Goal: Task Accomplishment & Management: Manage account settings

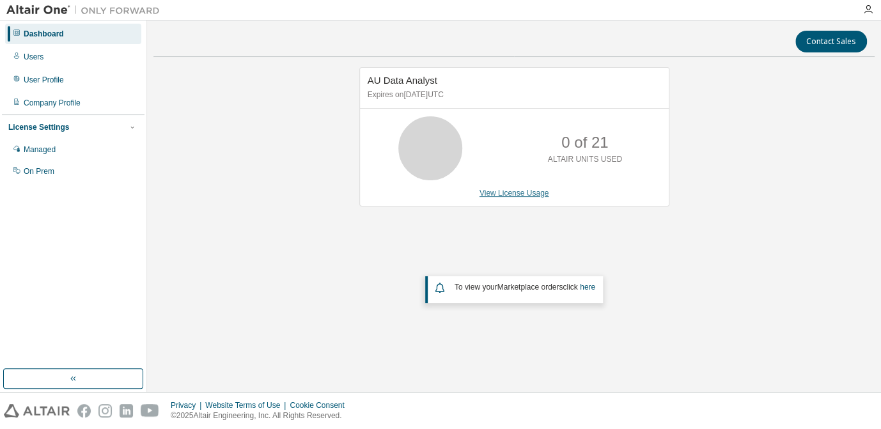
click at [542, 194] on link "View License Usage" at bounding box center [514, 193] width 70 height 9
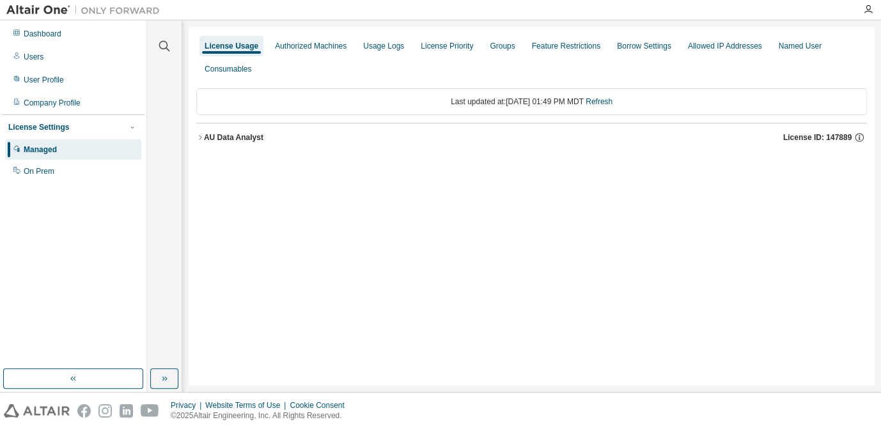
click at [203, 134] on button "AU Data Analyst License ID: 147889" at bounding box center [531, 137] width 670 height 28
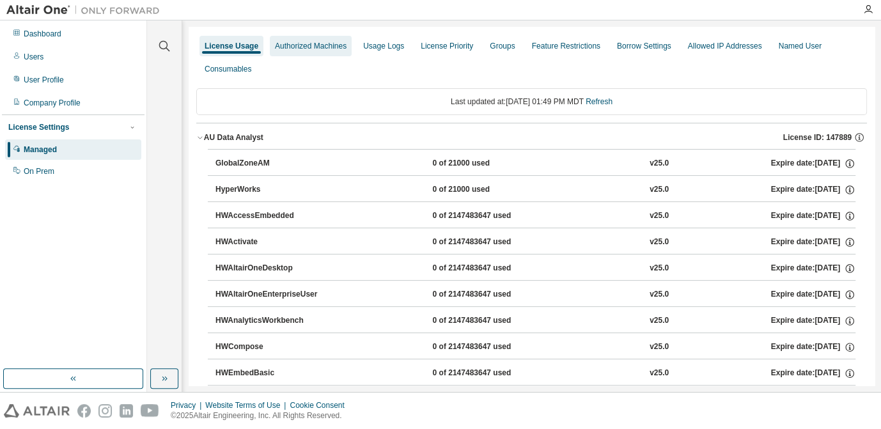
click at [325, 45] on div "Authorized Machines" at bounding box center [311, 46] width 72 height 10
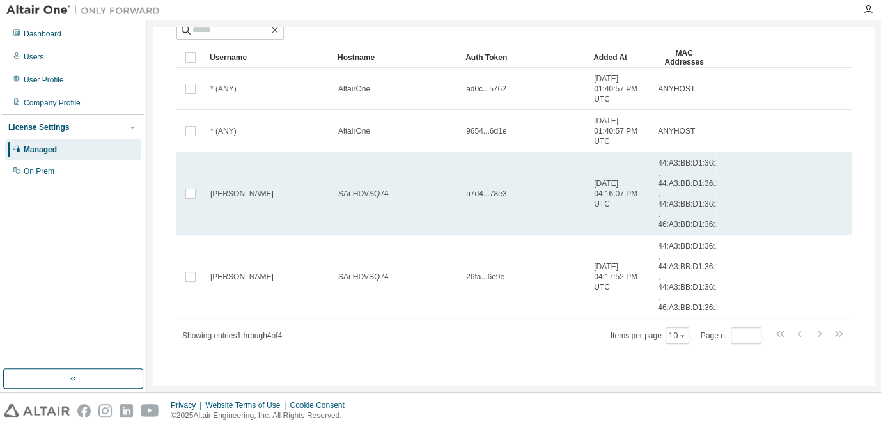
scroll to position [81, 0]
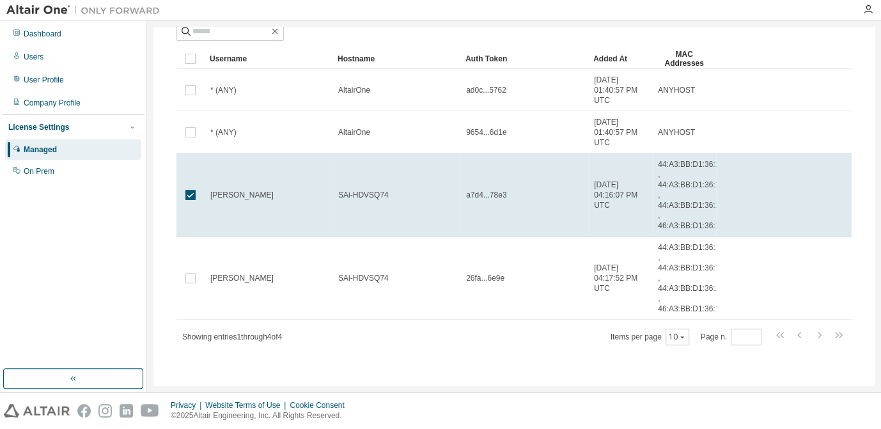
drag, startPoint x: 396, startPoint y: 199, endPoint x: 385, endPoint y: 38, distance: 161.4
click at [385, 38] on div at bounding box center [513, 31] width 675 height 19
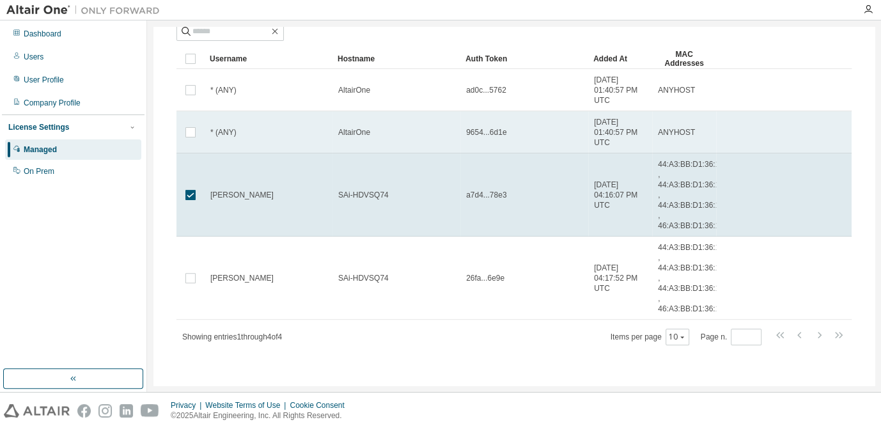
click at [444, 143] on td "AltairOne" at bounding box center [396, 132] width 128 height 42
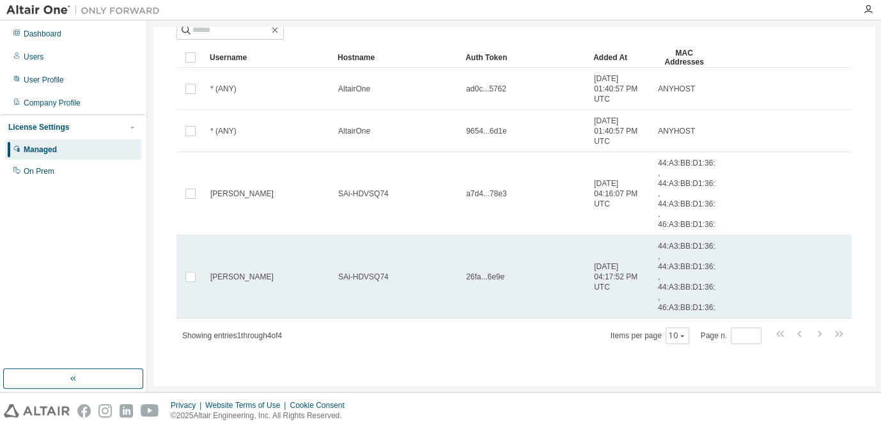
scroll to position [0, 0]
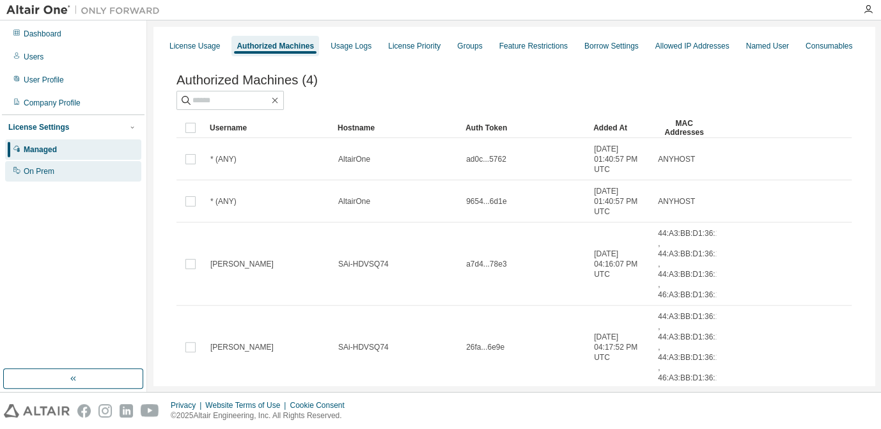
click at [82, 175] on div "On Prem" at bounding box center [73, 171] width 136 height 20
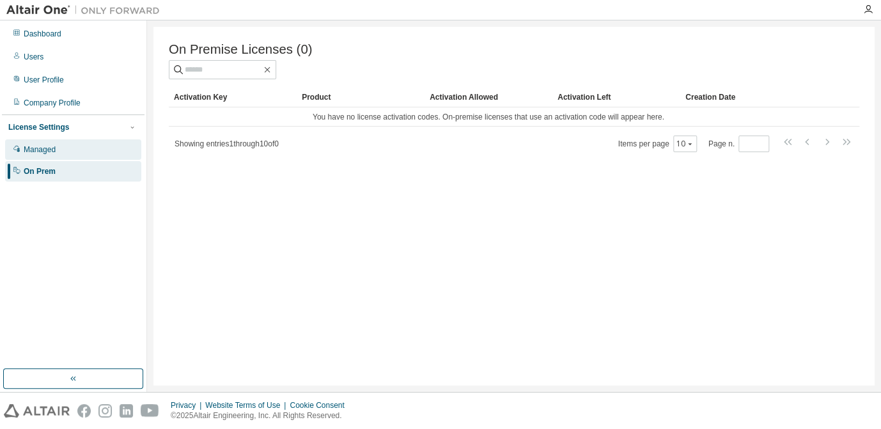
click at [69, 155] on div "Managed" at bounding box center [73, 149] width 136 height 20
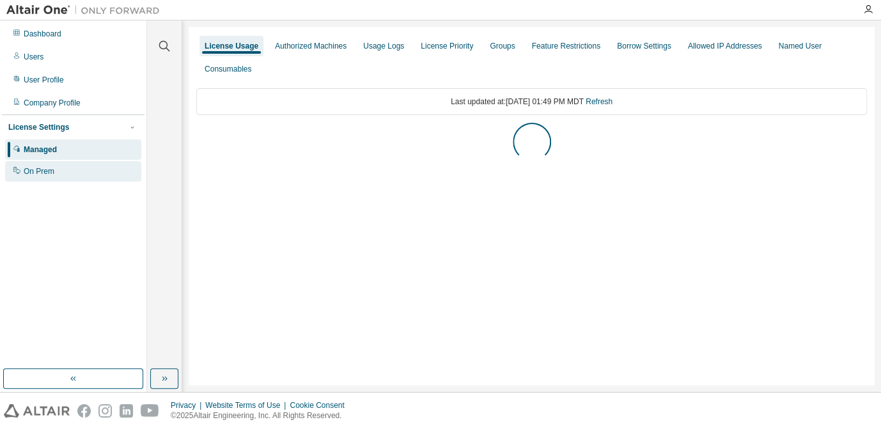
click at [61, 174] on div "On Prem" at bounding box center [73, 171] width 136 height 20
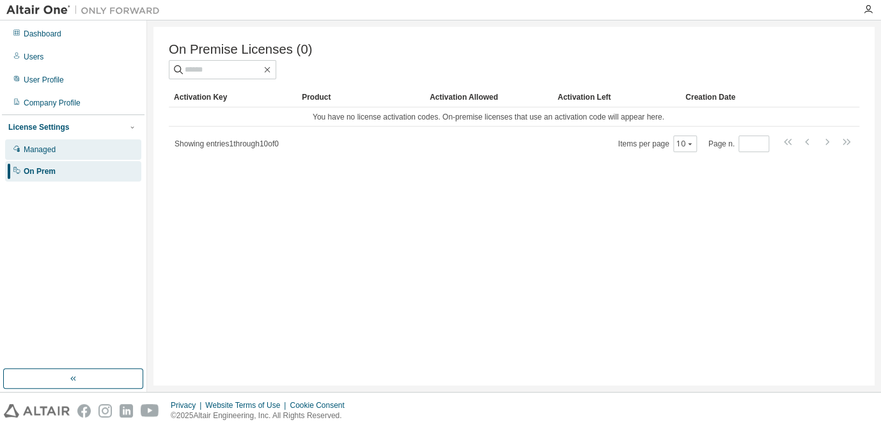
click at [56, 153] on div "Managed" at bounding box center [73, 149] width 136 height 20
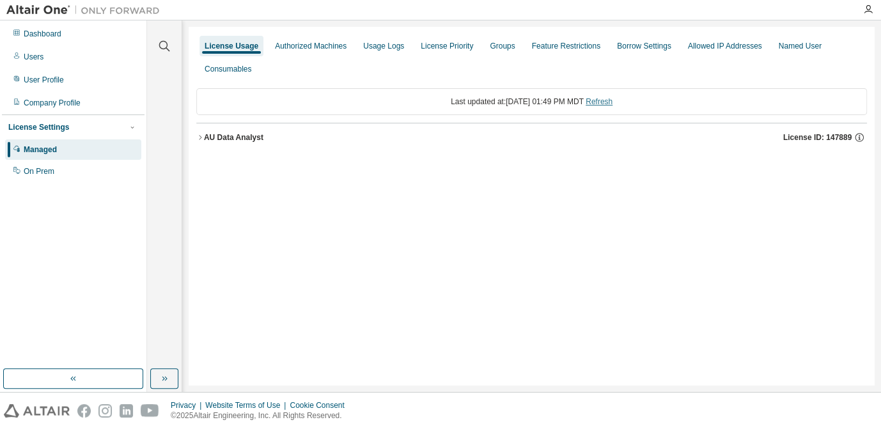
click at [612, 98] on link "Refresh" at bounding box center [598, 101] width 27 height 9
click at [202, 139] on icon "button" at bounding box center [200, 138] width 8 height 8
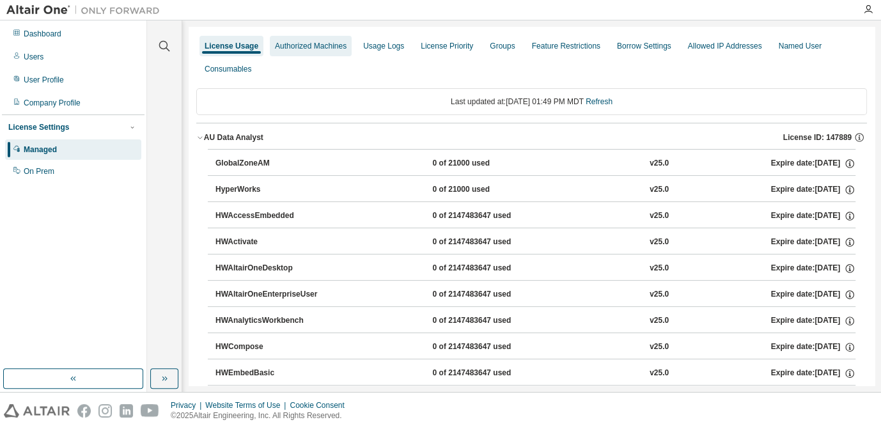
click at [325, 48] on div "Authorized Machines" at bounding box center [311, 46] width 72 height 10
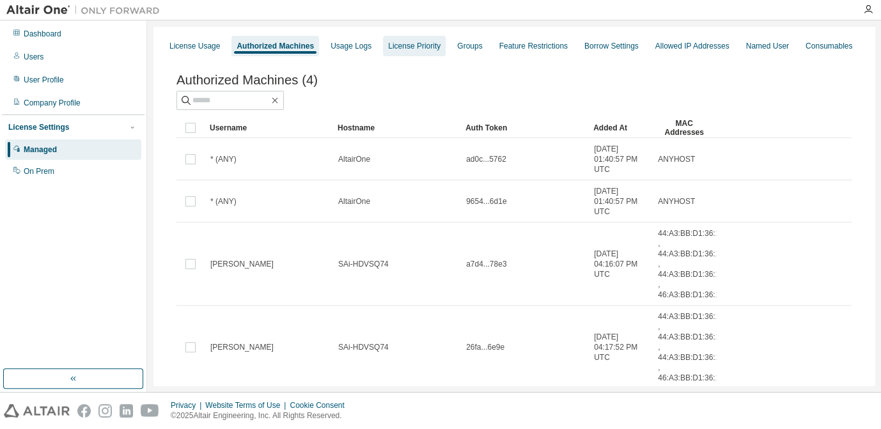
click at [383, 39] on div "License Priority" at bounding box center [414, 46] width 63 height 20
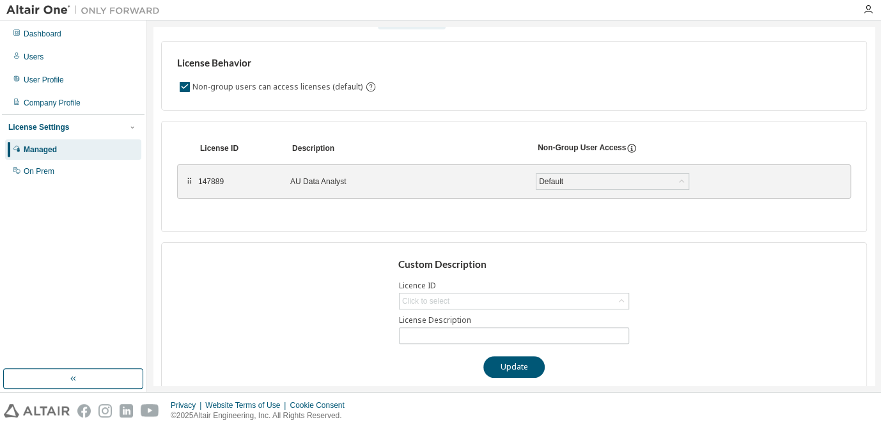
scroll to position [40, 0]
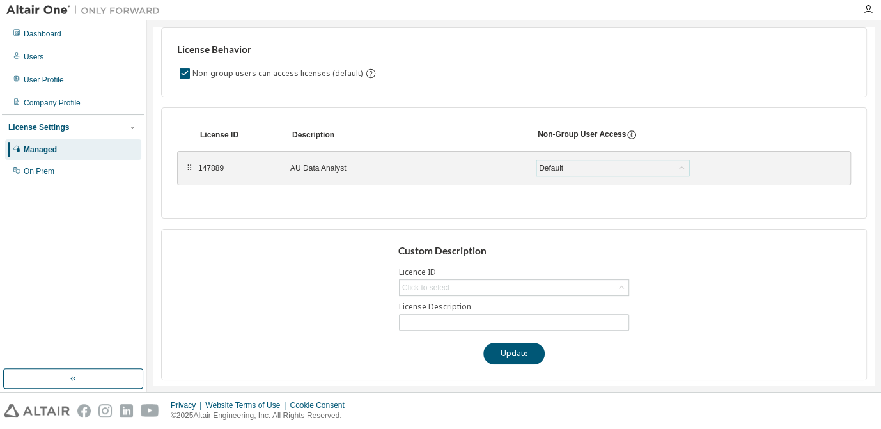
click at [590, 166] on div "Default" at bounding box center [612, 167] width 152 height 15
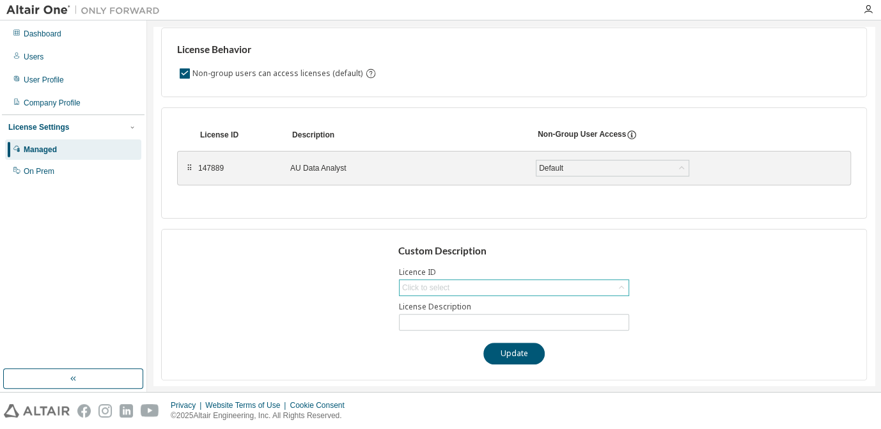
click at [461, 284] on div "Click to select" at bounding box center [513, 287] width 229 height 15
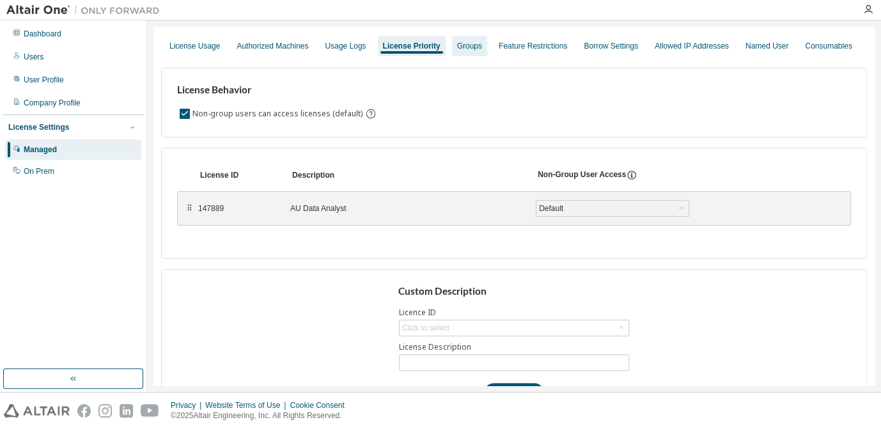
click at [465, 48] on div "Groups" at bounding box center [469, 46] width 25 height 10
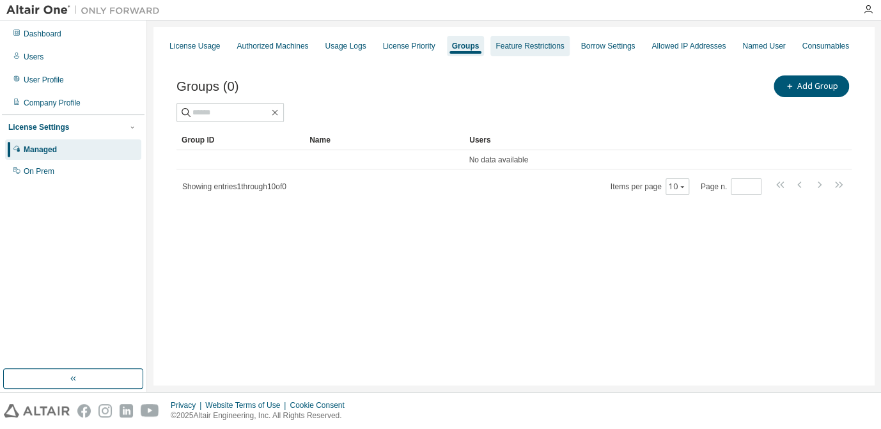
click at [513, 47] on div "Feature Restrictions" at bounding box center [529, 46] width 68 height 10
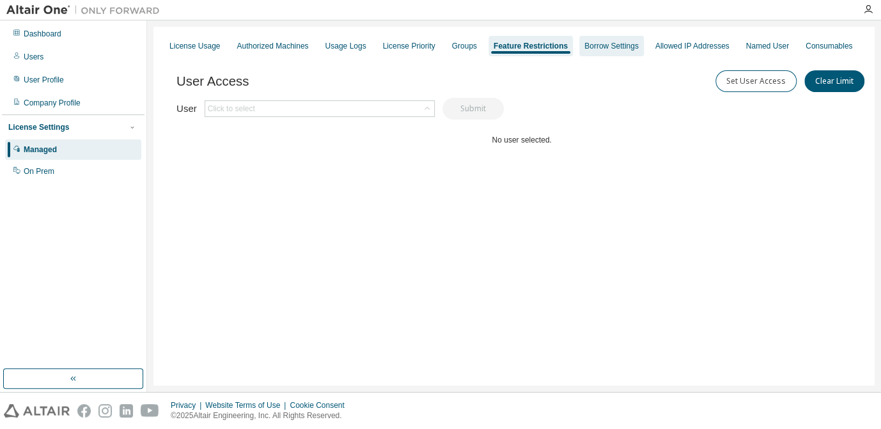
click at [608, 40] on div "Borrow Settings" at bounding box center [611, 46] width 65 height 20
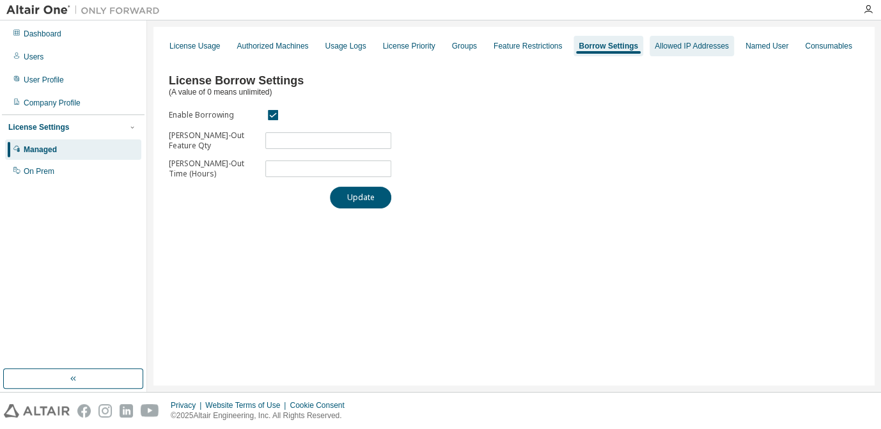
click at [679, 38] on div "Allowed IP Addresses" at bounding box center [691, 46] width 84 height 20
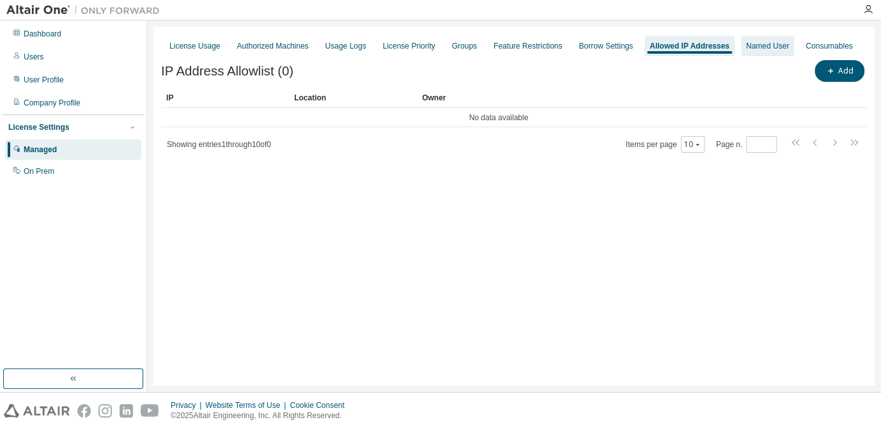
click at [759, 48] on div "Named User" at bounding box center [767, 46] width 43 height 10
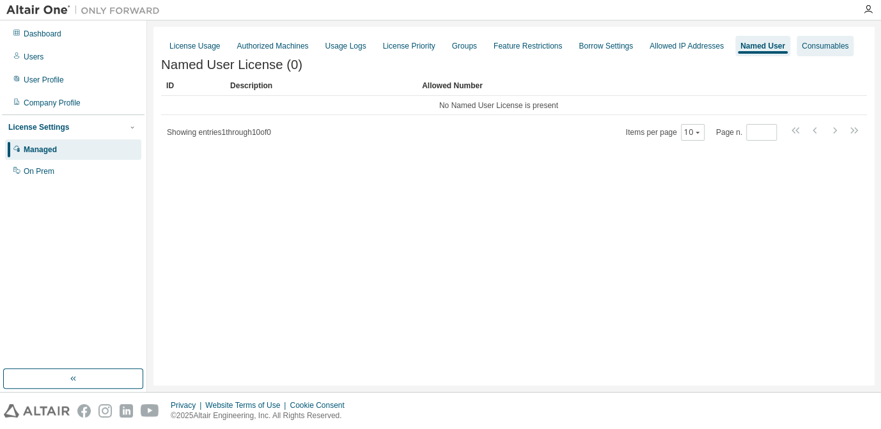
click at [813, 48] on div "Consumables" at bounding box center [824, 46] width 47 height 10
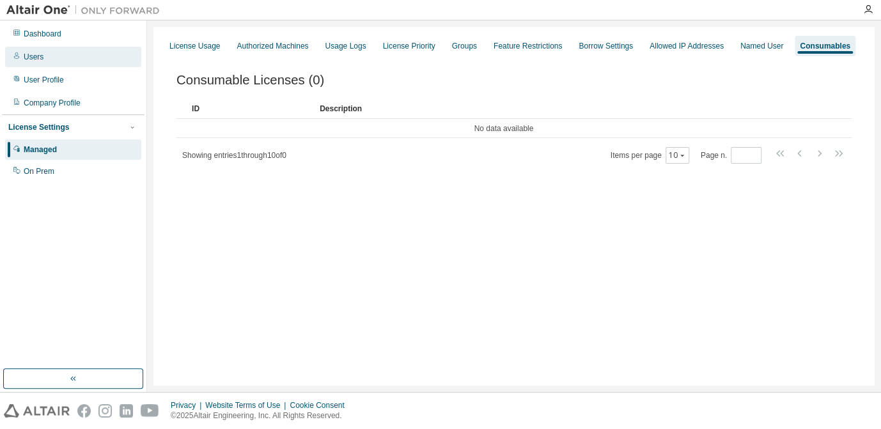
click at [43, 54] on div "Users" at bounding box center [73, 57] width 136 height 20
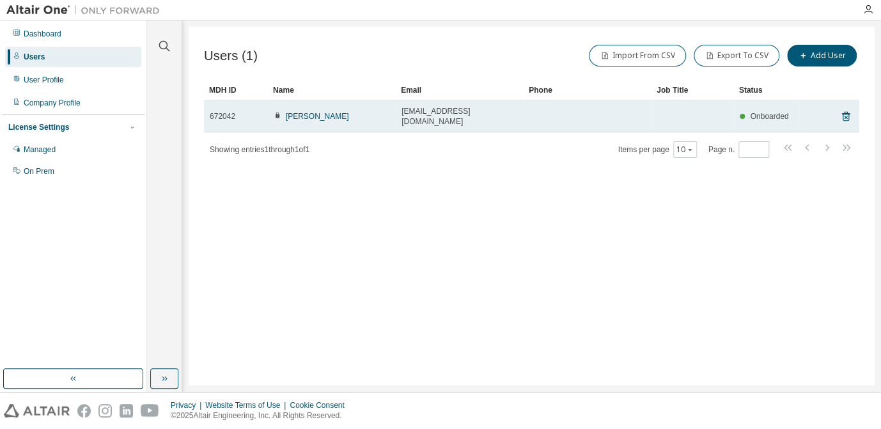
click at [449, 111] on span "gudrunb@thinksai.com" at bounding box center [459, 116] width 116 height 20
click at [322, 112] on link "Gudrun Bonte" at bounding box center [317, 116] width 63 height 9
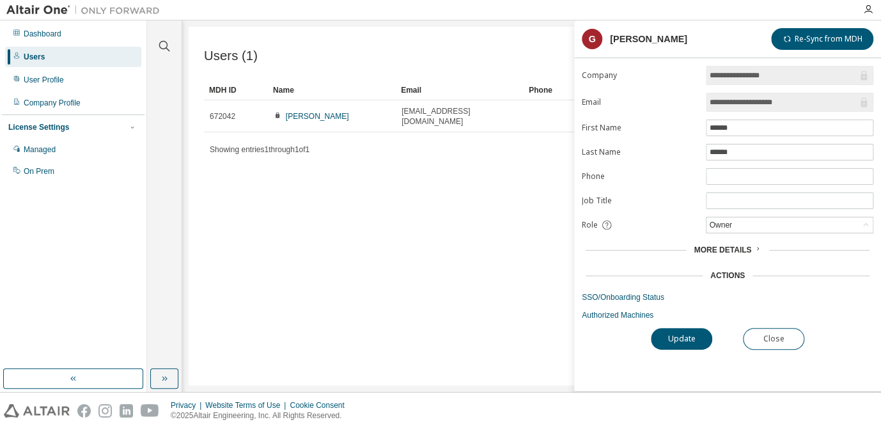
click at [422, 186] on div "Users (1) Import From CSV Export To CSV Add User Clear Load Save Save As Field …" at bounding box center [532, 206] width 686 height 359
click at [723, 249] on span "More Details" at bounding box center [722, 249] width 58 height 9
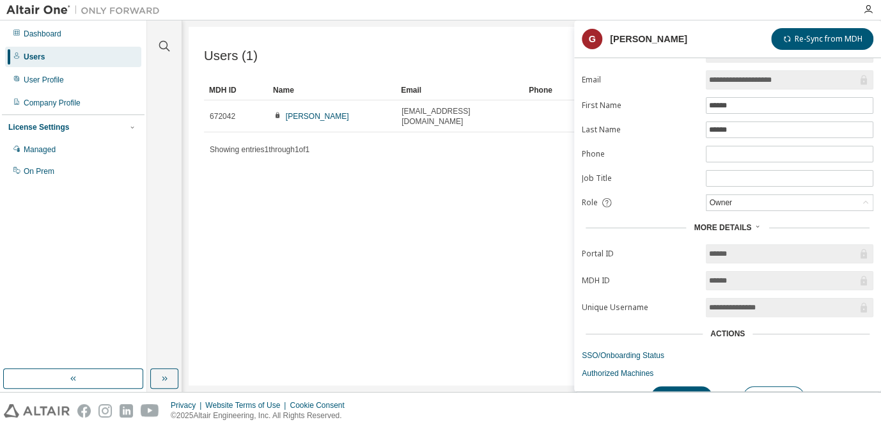
scroll to position [41, 0]
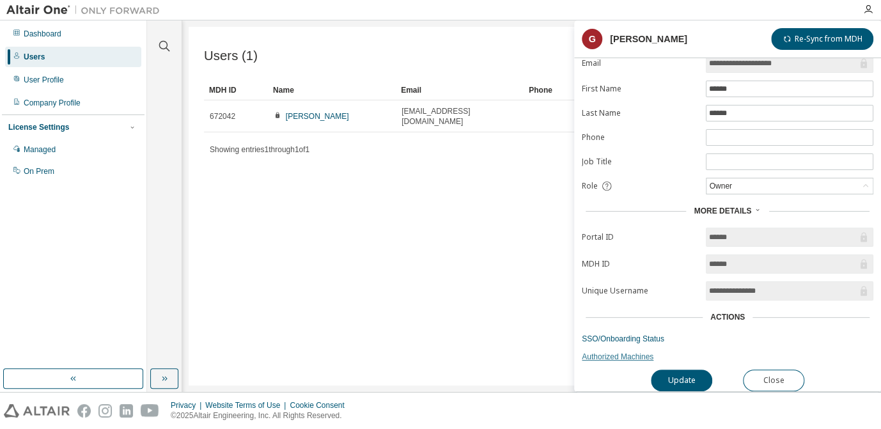
click at [614, 352] on link "Authorized Machines" at bounding box center [727, 357] width 291 height 10
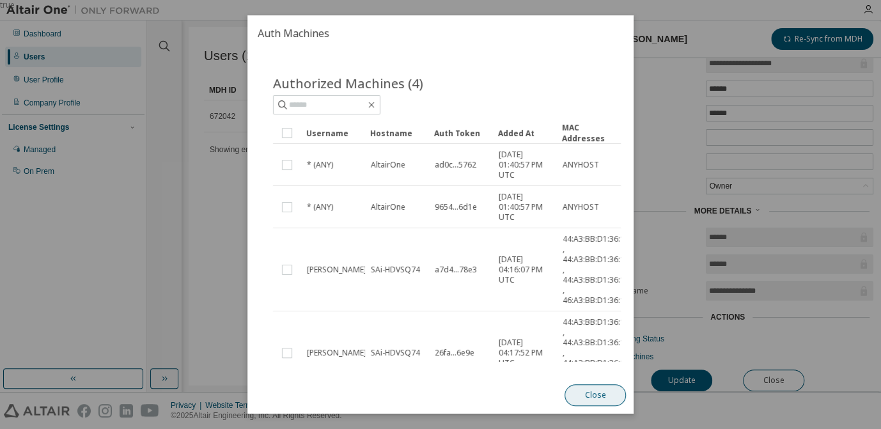
click at [591, 388] on button "Close" at bounding box center [594, 395] width 61 height 22
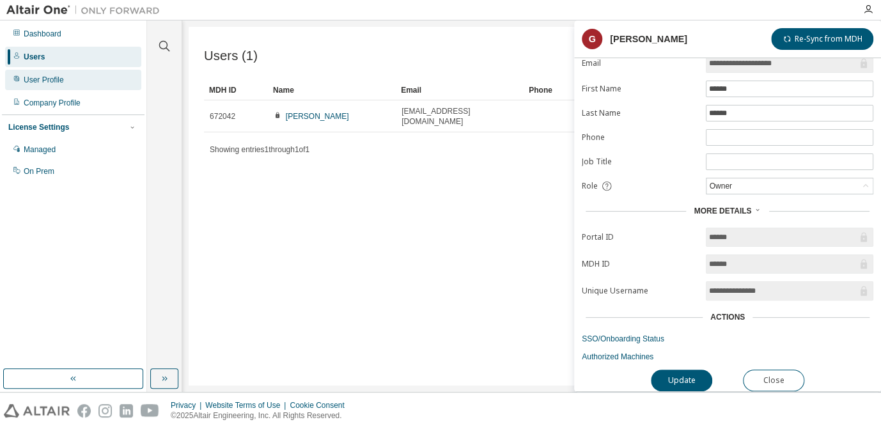
click at [54, 79] on div "User Profile" at bounding box center [44, 80] width 40 height 10
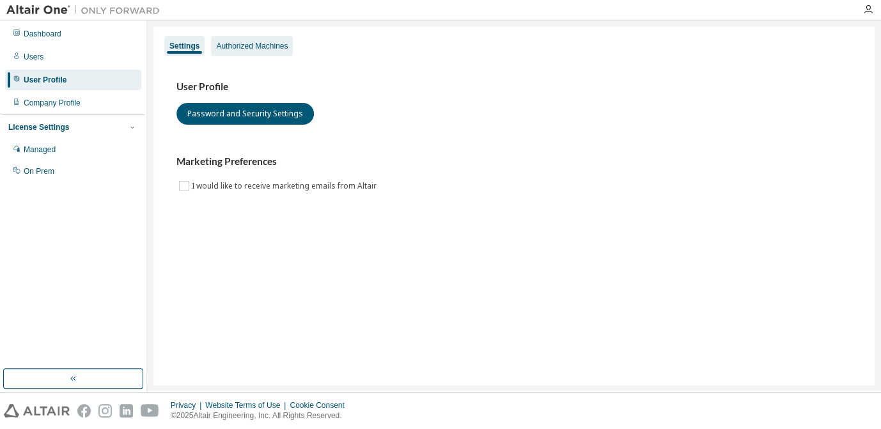
click at [274, 39] on div "Authorized Machines" at bounding box center [252, 46] width 82 height 20
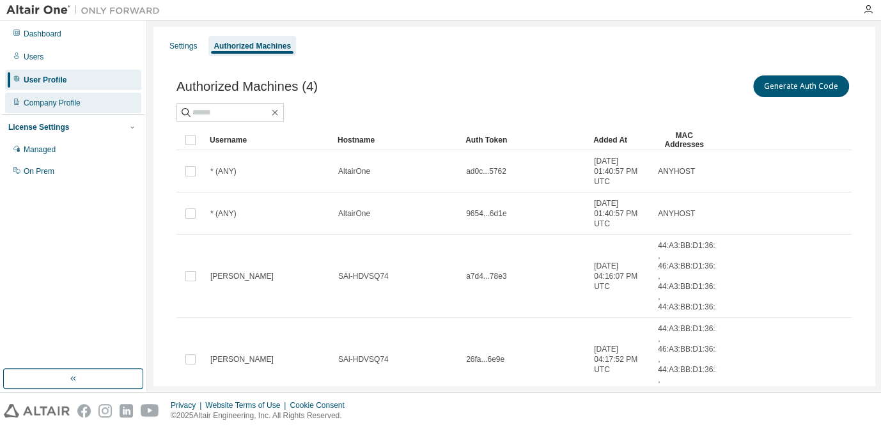
click at [77, 103] on div "Company Profile" at bounding box center [52, 103] width 57 height 10
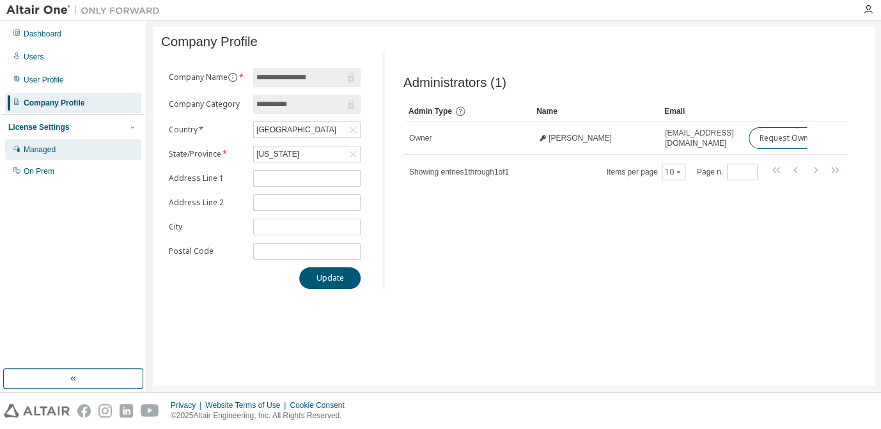
click at [54, 148] on div "Managed" at bounding box center [40, 149] width 32 height 10
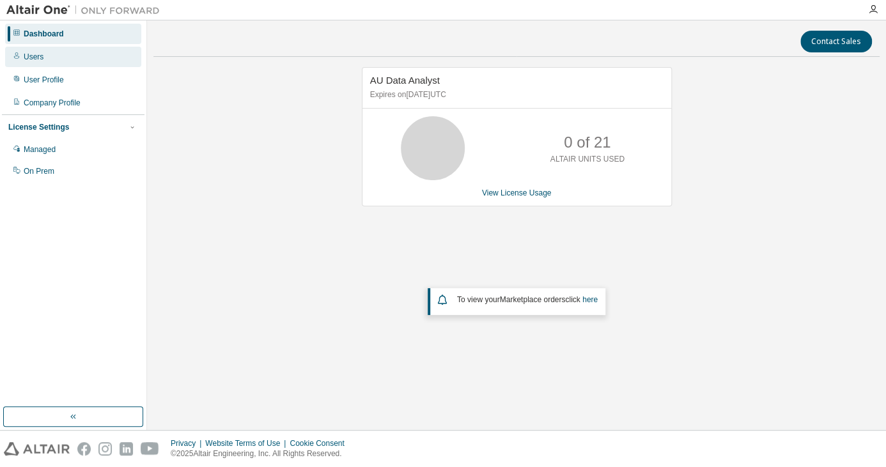
click at [33, 52] on div "Users" at bounding box center [34, 57] width 20 height 10
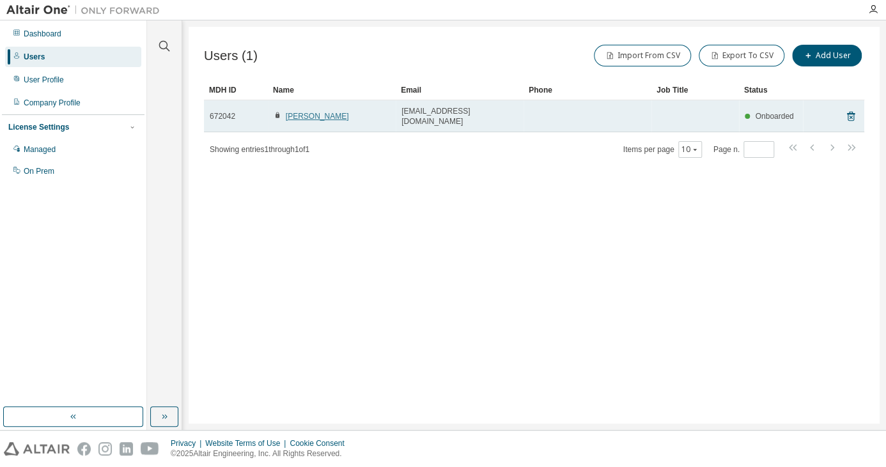
click at [316, 112] on link "Gudrun Bonte" at bounding box center [317, 116] width 63 height 9
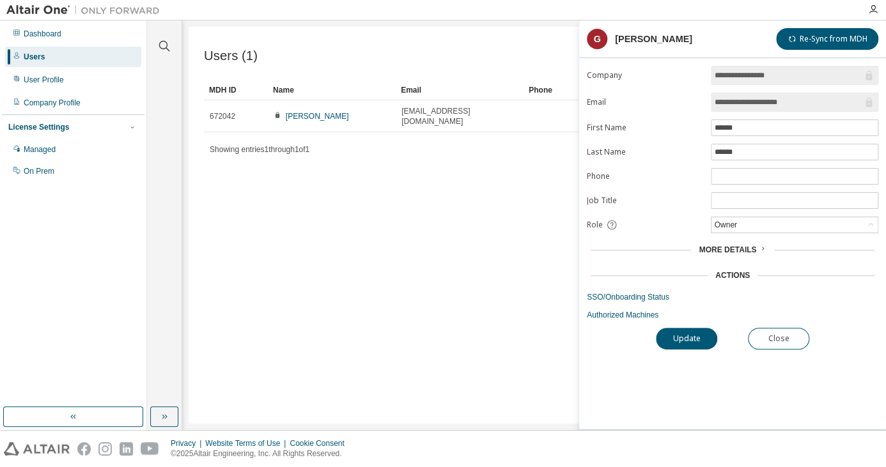
click at [729, 253] on div "More Details" at bounding box center [732, 250] width 291 height 18
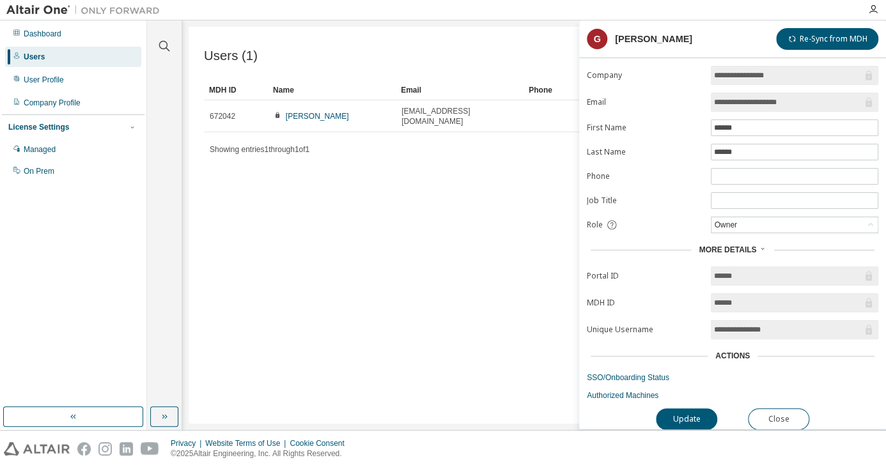
click at [736, 360] on div "Actions" at bounding box center [732, 356] width 291 height 18
click at [736, 352] on div "Actions" at bounding box center [732, 356] width 35 height 10
click at [589, 390] on link "Authorized Machines" at bounding box center [732, 395] width 291 height 10
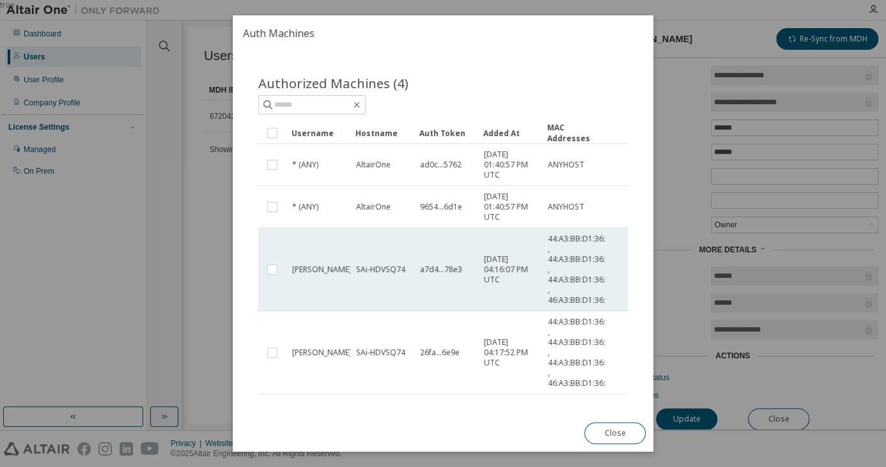
click at [403, 268] on span "SAi-HDVSQ74" at bounding box center [380, 270] width 49 height 10
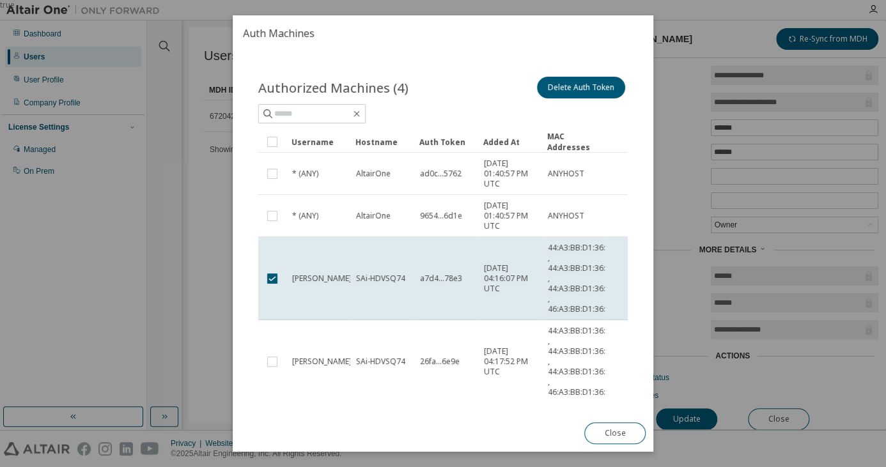
scroll to position [63, 0]
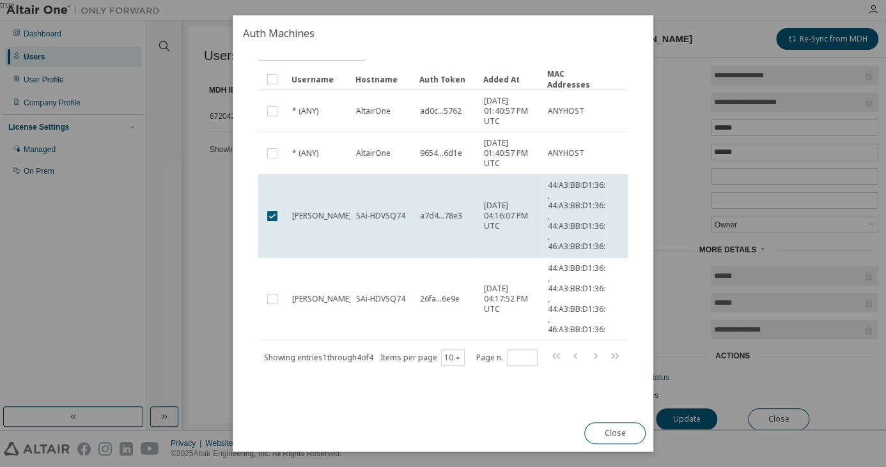
click at [622, 447] on div "Close" at bounding box center [614, 433] width 77 height 37
click at [624, 436] on button "Close" at bounding box center [614, 433] width 61 height 22
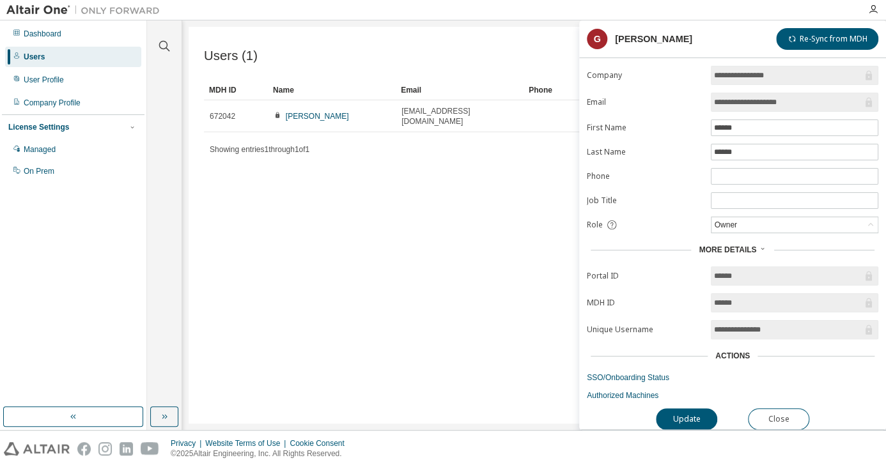
click at [359, 192] on div "Users (1) Import From CSV Export To CSV Add User Clear Load Save Save As Field …" at bounding box center [534, 225] width 691 height 397
click at [56, 76] on div "User Profile" at bounding box center [44, 80] width 40 height 10
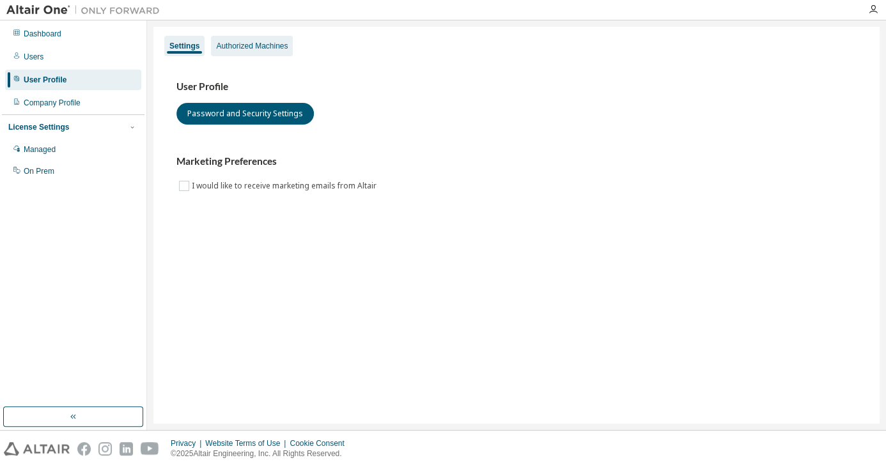
click at [272, 45] on div "Authorized Machines" at bounding box center [252, 46] width 72 height 10
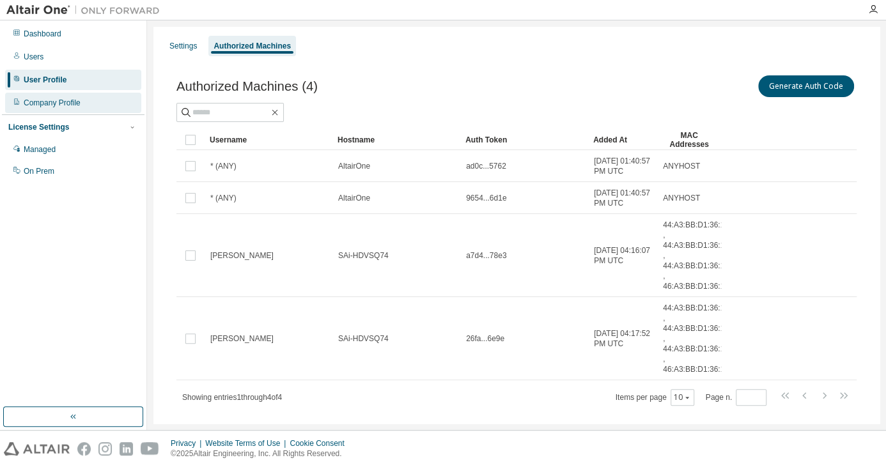
click at [39, 104] on div "Company Profile" at bounding box center [52, 103] width 57 height 10
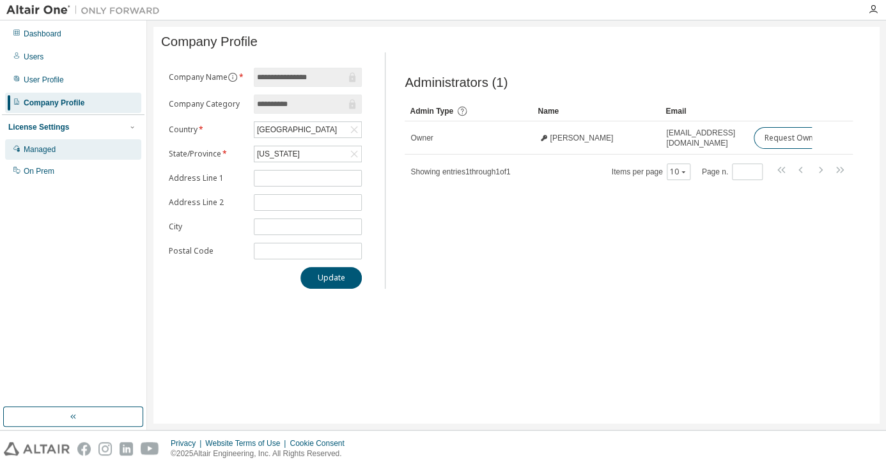
click at [72, 154] on div "Managed" at bounding box center [73, 149] width 136 height 20
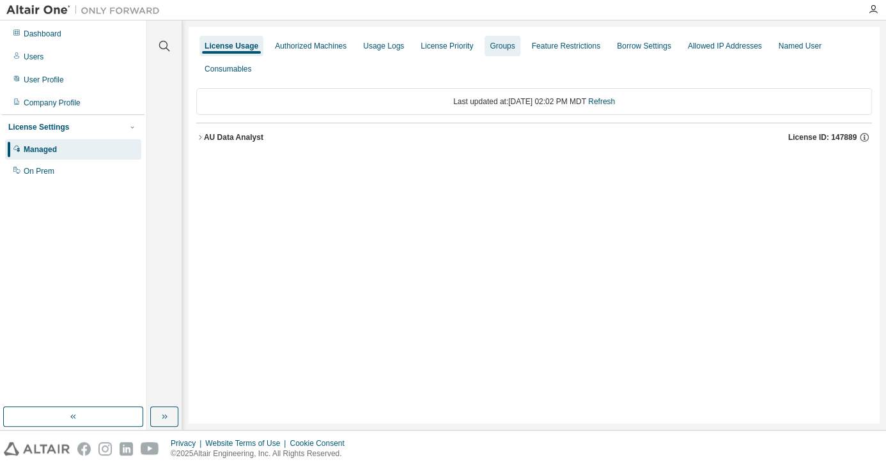
click at [490, 47] on div "Groups" at bounding box center [502, 46] width 25 height 10
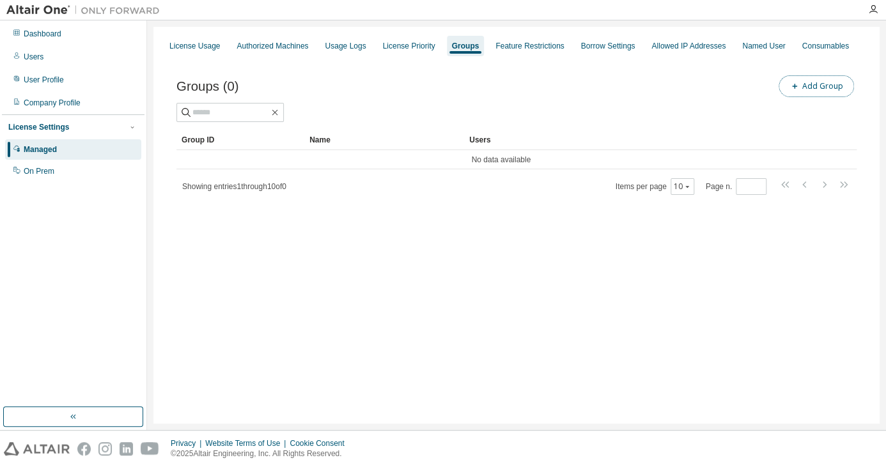
click at [803, 86] on button "Add Group" at bounding box center [815, 86] width 75 height 22
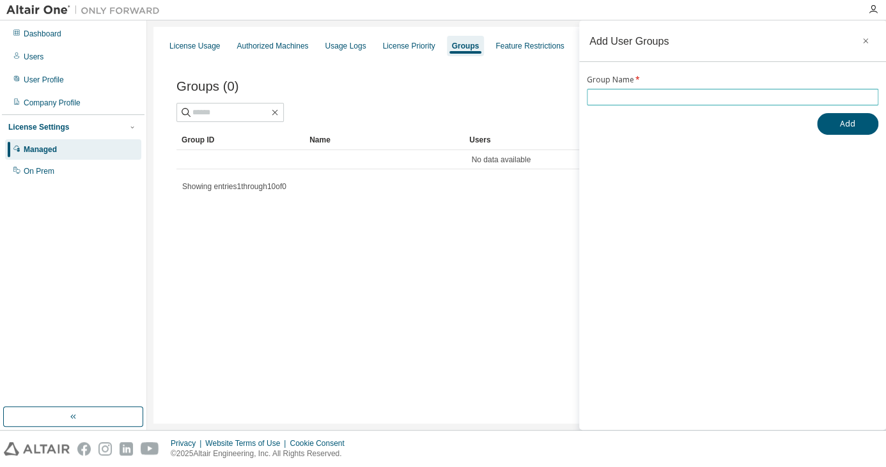
click at [764, 95] on input "text" at bounding box center [732, 97] width 285 height 10
type input "*"
type input "*******"
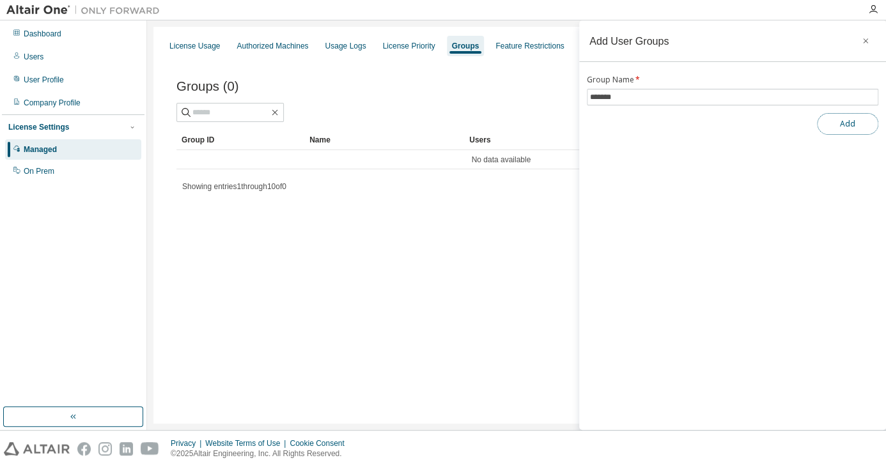
click at [838, 123] on button "Add" at bounding box center [847, 124] width 61 height 22
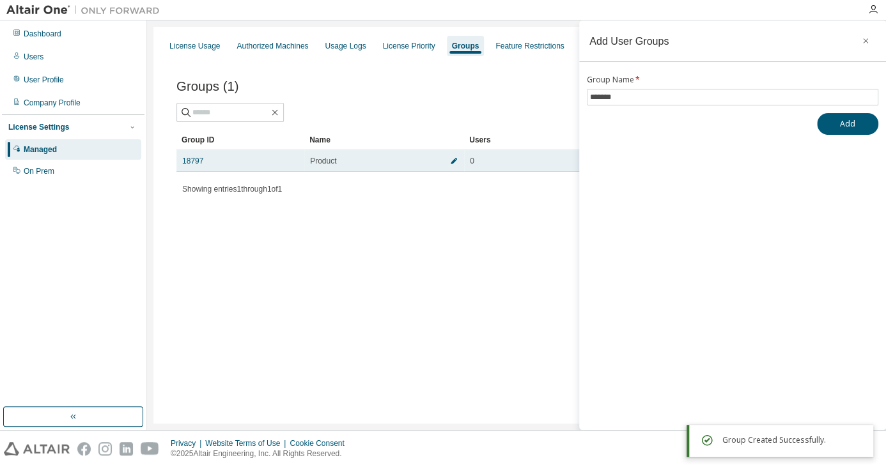
click at [453, 163] on icon "button" at bounding box center [454, 161] width 8 height 8
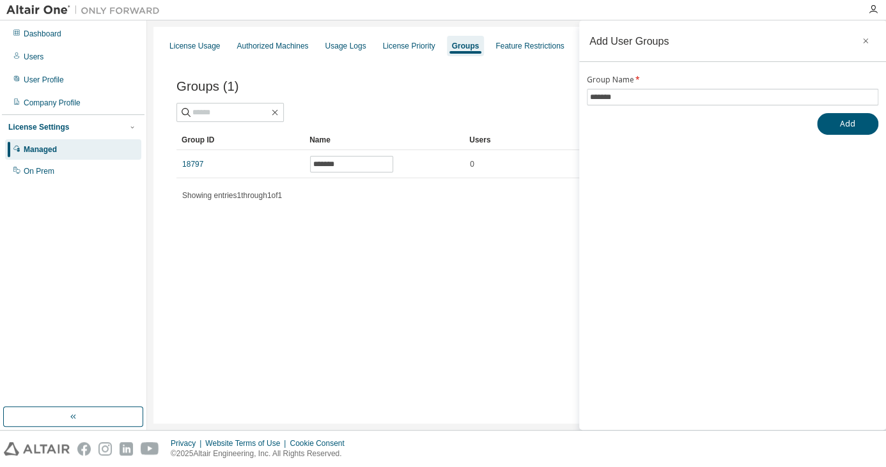
click at [483, 235] on div "Groups (1) Add Group Clear Load Save Save As Field Operator Value Select filter…" at bounding box center [516, 148] width 711 height 180
click at [358, 241] on div "License Usage Authorized Machines Usage Logs License Priority Groups Feature Re…" at bounding box center [516, 225] width 726 height 397
click at [867, 34] on button "button" at bounding box center [865, 41] width 20 height 20
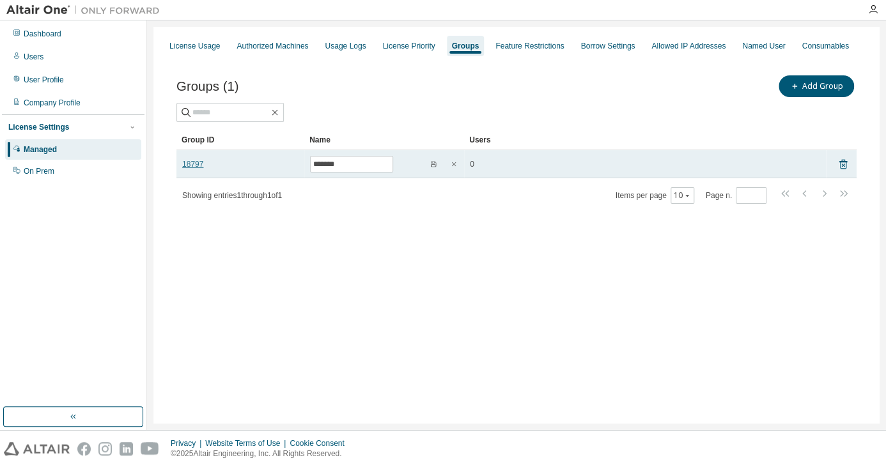
click at [190, 164] on link "18797" at bounding box center [192, 164] width 21 height 10
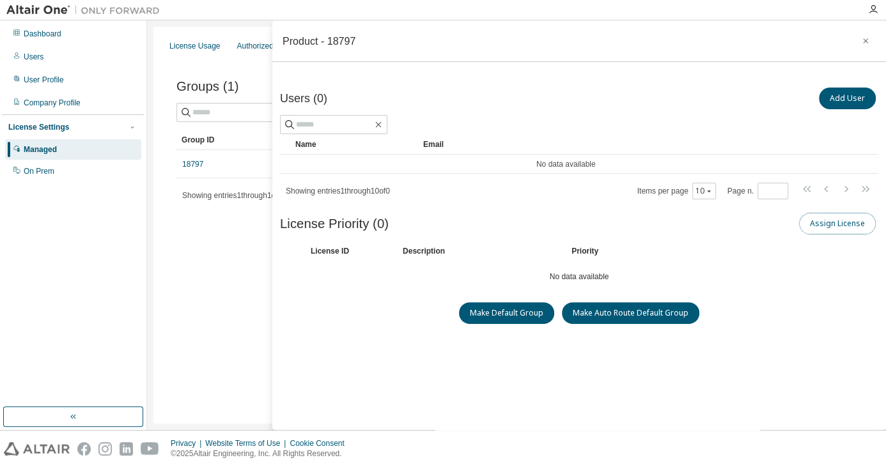
click at [821, 224] on button "Assign License" at bounding box center [837, 224] width 77 height 22
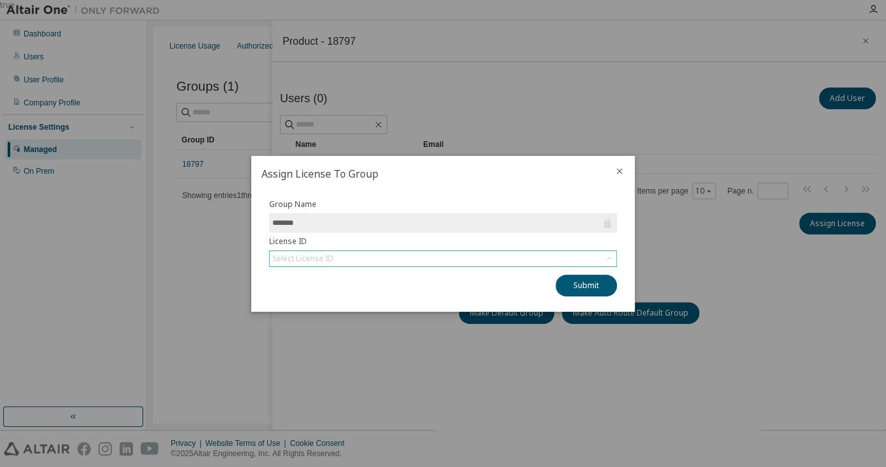
click at [348, 258] on div "Select License ID" at bounding box center [443, 258] width 346 height 15
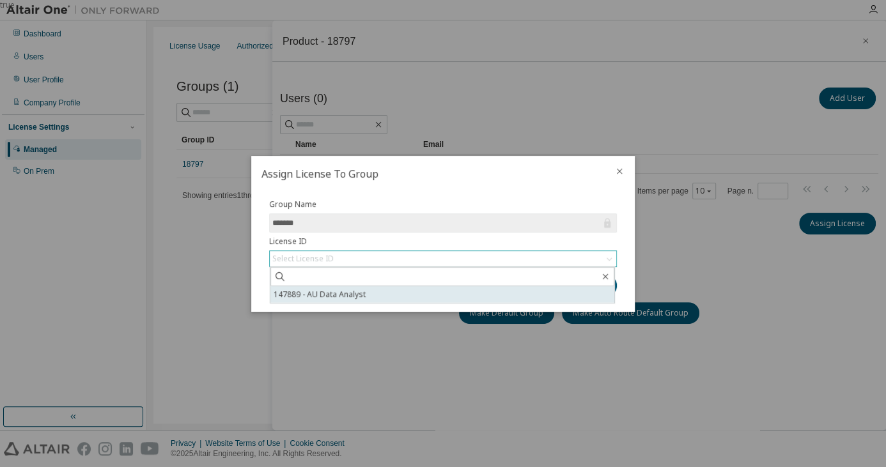
click at [350, 291] on li "147889 - AU Data Analyst" at bounding box center [442, 294] width 344 height 17
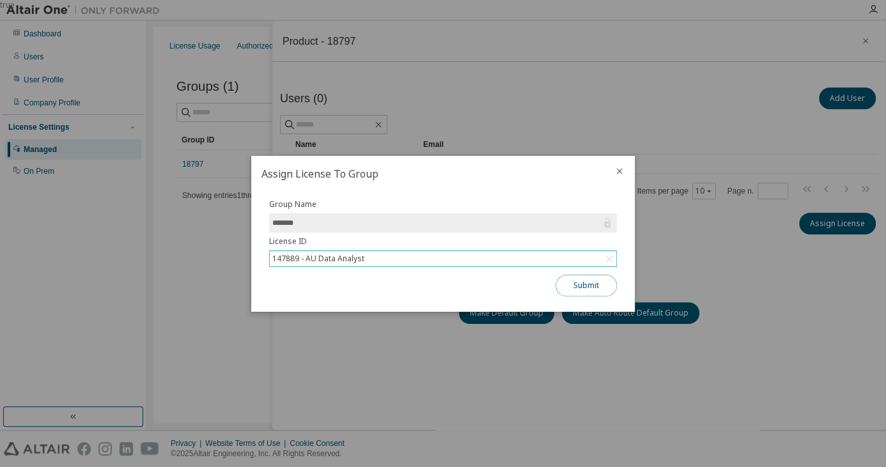
click at [587, 288] on button "Submit" at bounding box center [585, 286] width 61 height 22
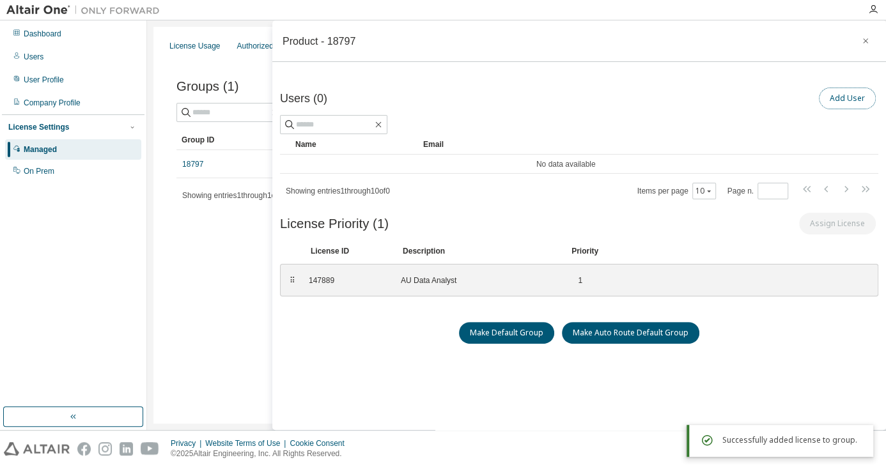
click at [831, 99] on button "Add User" at bounding box center [847, 99] width 57 height 22
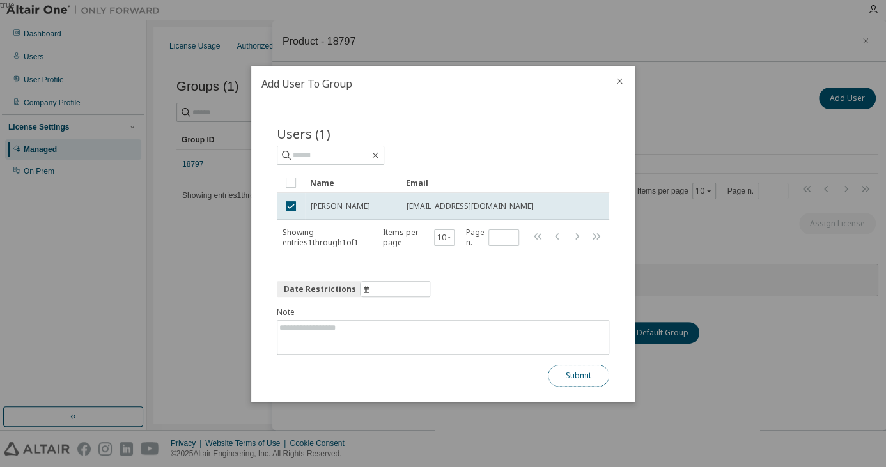
click at [564, 375] on button "Submit" at bounding box center [578, 376] width 61 height 22
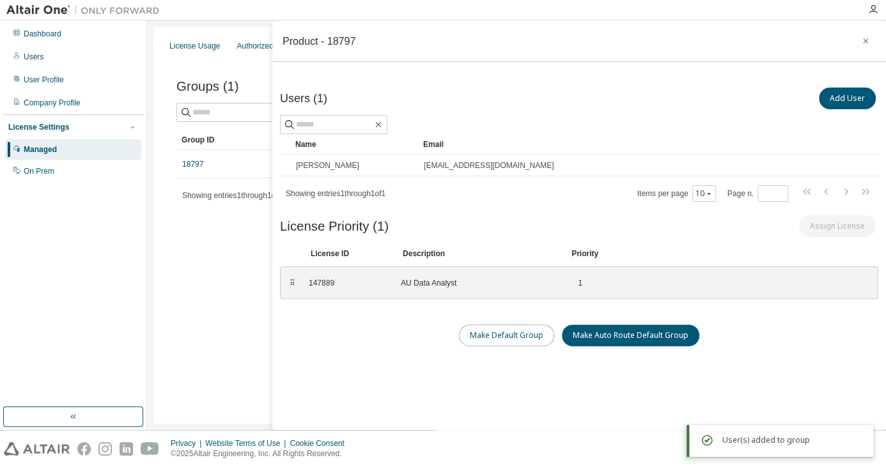
click at [498, 325] on button "Make Default Group" at bounding box center [506, 336] width 95 height 22
click at [861, 43] on icon "button" at bounding box center [865, 41] width 9 height 10
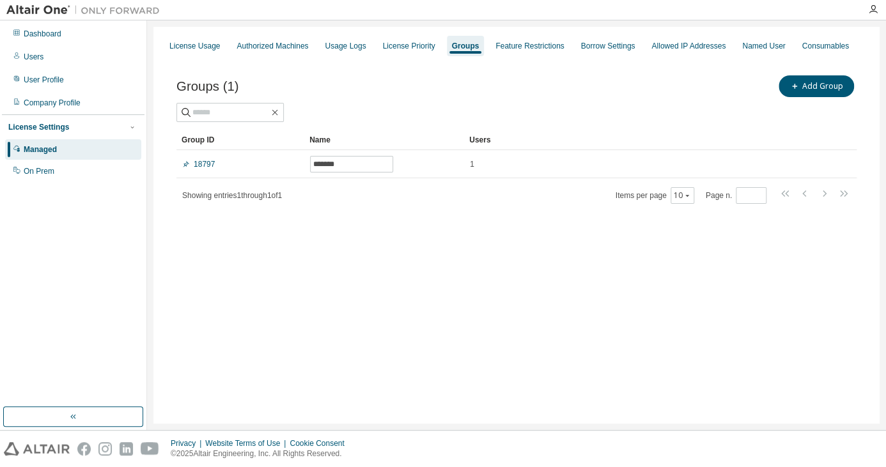
click at [452, 277] on div "License Usage Authorized Machines Usage Logs License Priority Groups Feature Re…" at bounding box center [516, 225] width 726 height 397
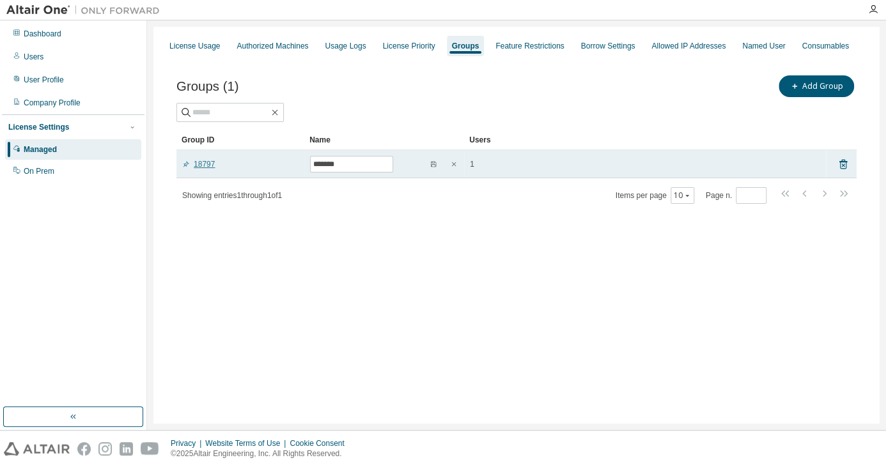
click at [199, 164] on link "18797" at bounding box center [198, 164] width 33 height 10
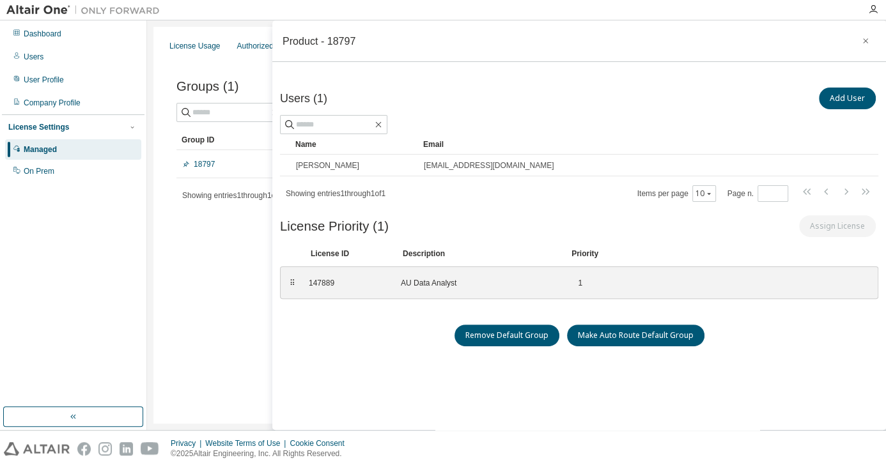
click at [232, 277] on div "License Usage Authorized Machines Usage Logs License Priority Groups Feature Re…" at bounding box center [516, 225] width 726 height 397
click at [855, 41] on button "button" at bounding box center [865, 41] width 20 height 20
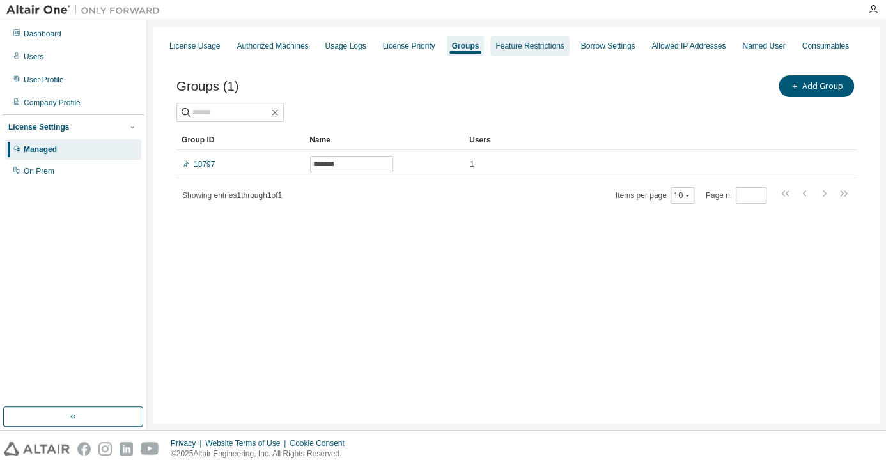
click at [513, 44] on div "Feature Restrictions" at bounding box center [529, 46] width 68 height 10
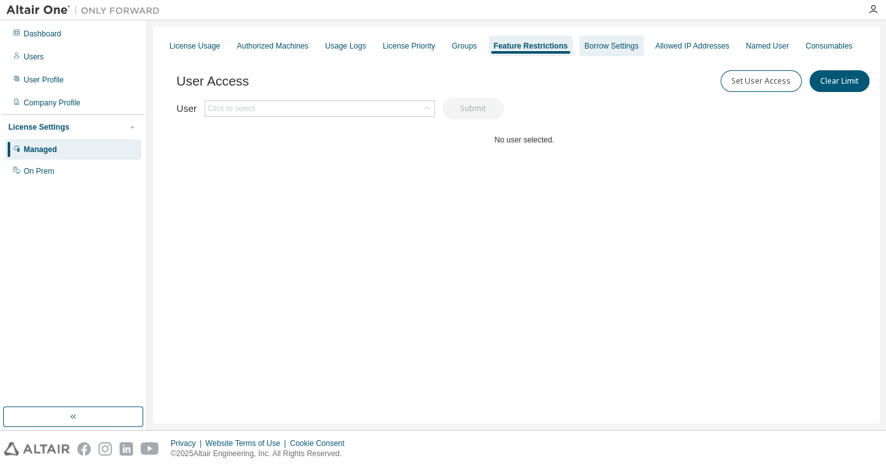
click at [598, 47] on div "Borrow Settings" at bounding box center [611, 46] width 54 height 10
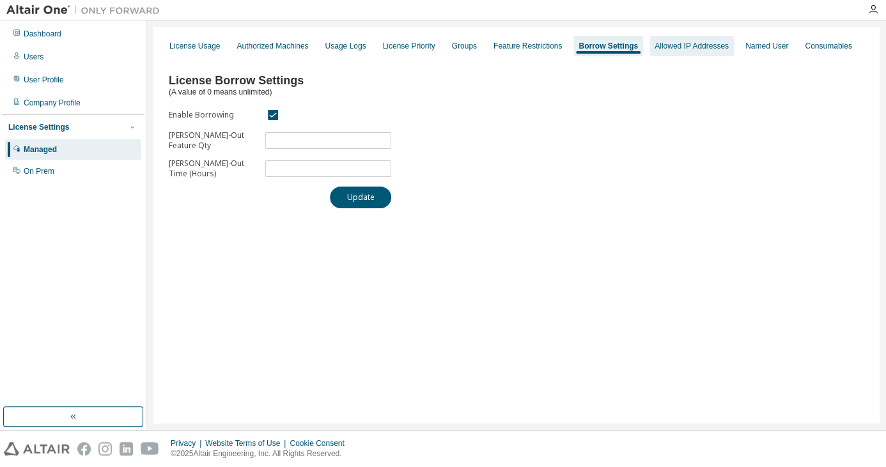
click at [661, 45] on div "Allowed IP Addresses" at bounding box center [691, 46] width 74 height 10
